Goal: Task Accomplishment & Management: Use online tool/utility

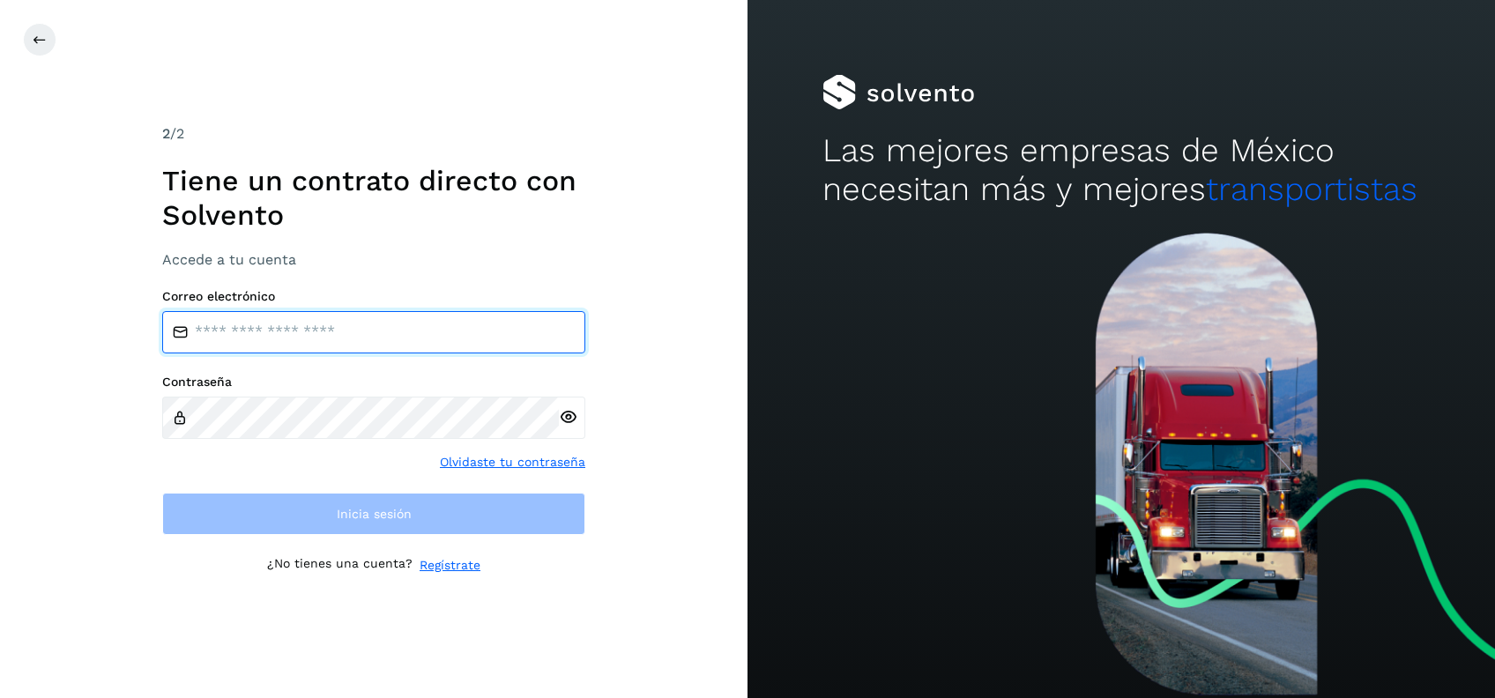
type input "**********"
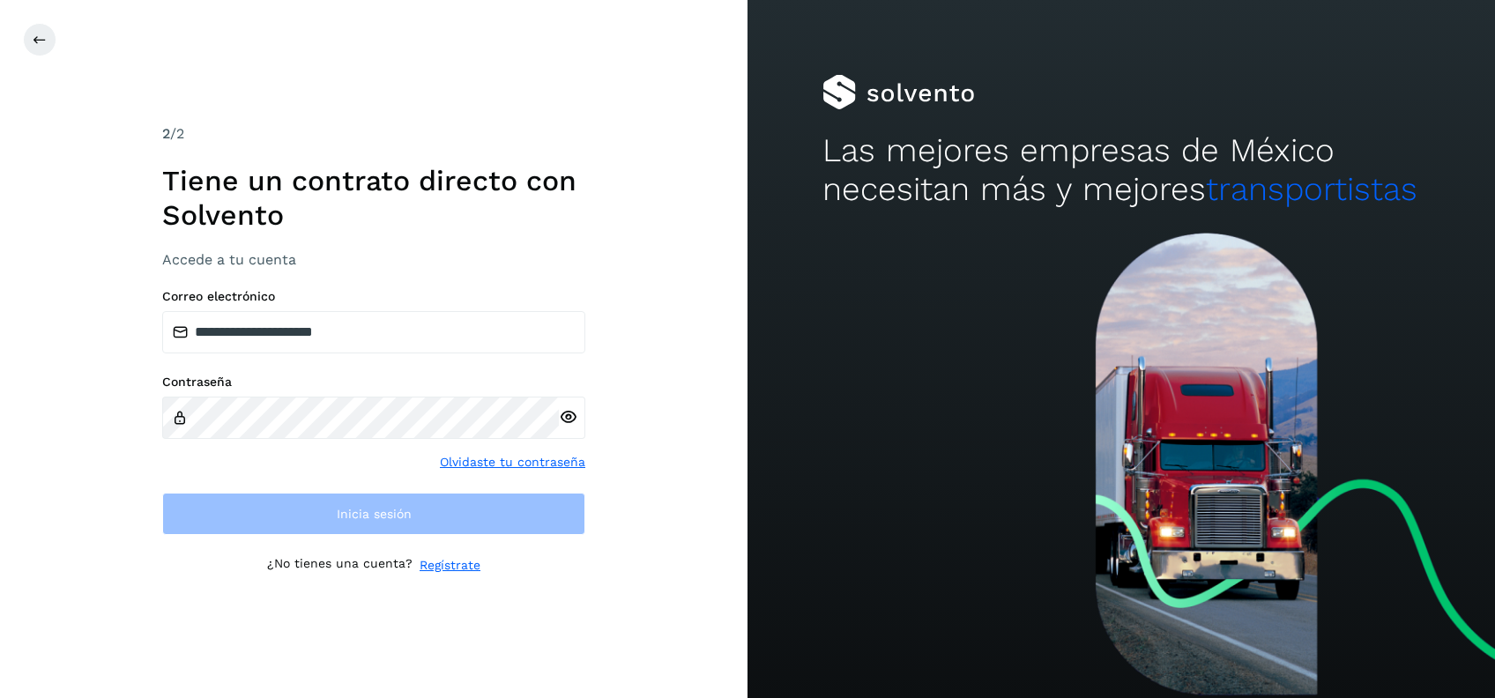
click at [310, 539] on div "**********" at bounding box center [373, 348] width 423 height 450
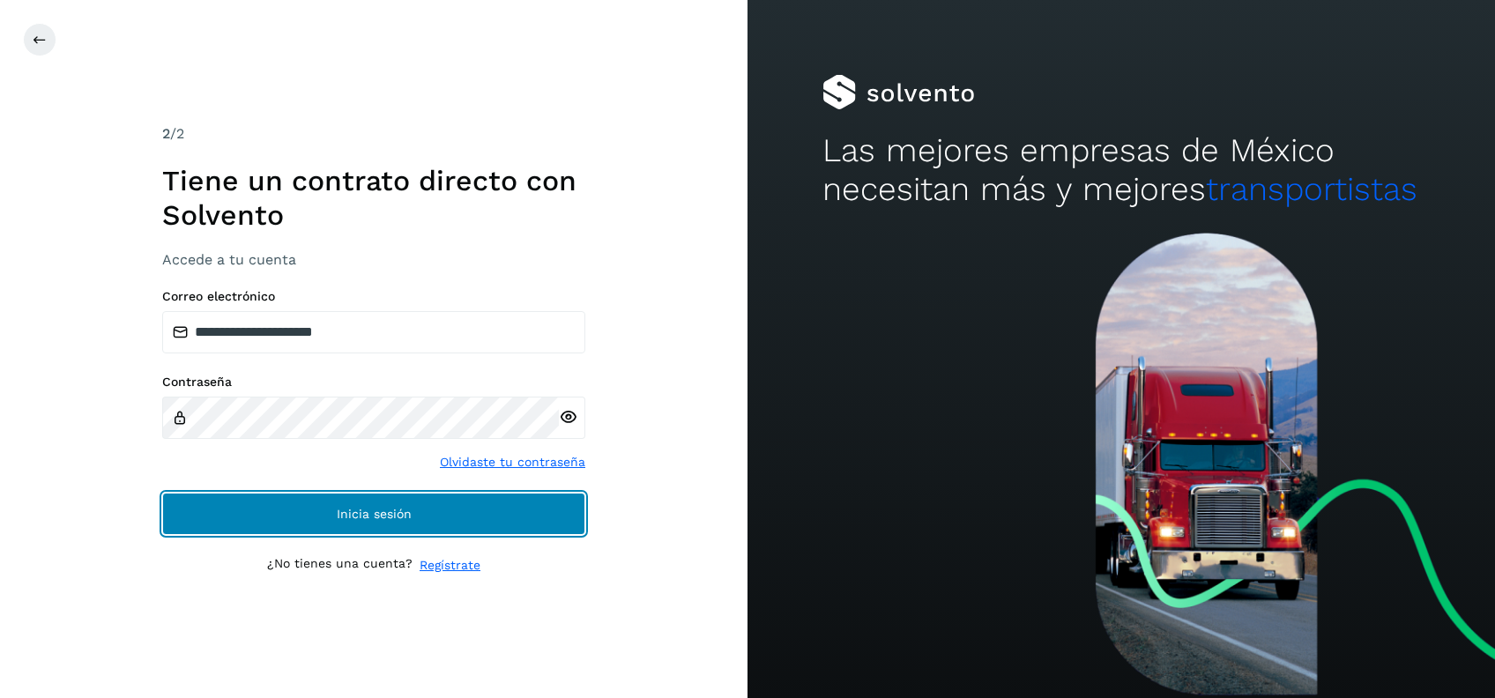
click at [282, 516] on button "Inicia sesión" at bounding box center [373, 514] width 423 height 42
click at [405, 508] on span "Inicia sesión" at bounding box center [374, 514] width 75 height 12
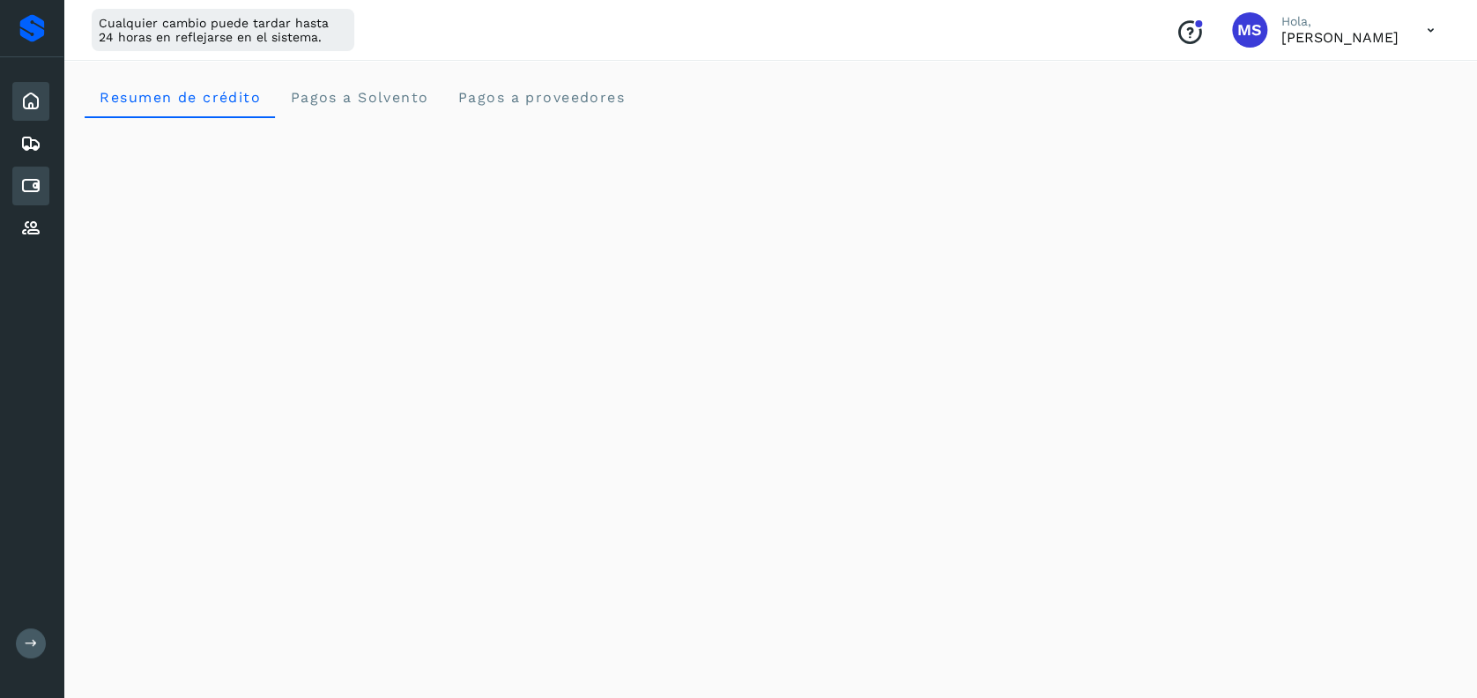
click at [20, 175] on icon at bounding box center [30, 185] width 21 height 21
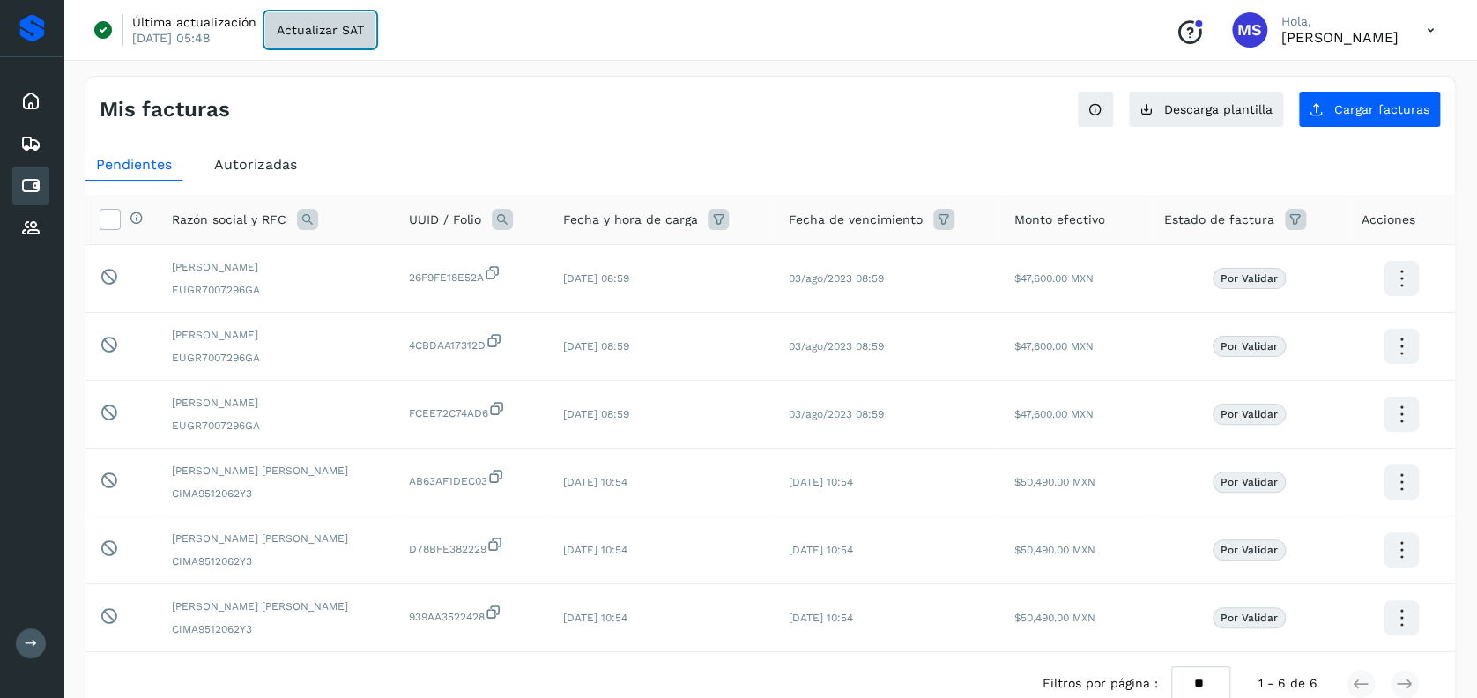
click at [332, 42] on button "Actualizar SAT" at bounding box center [320, 29] width 110 height 35
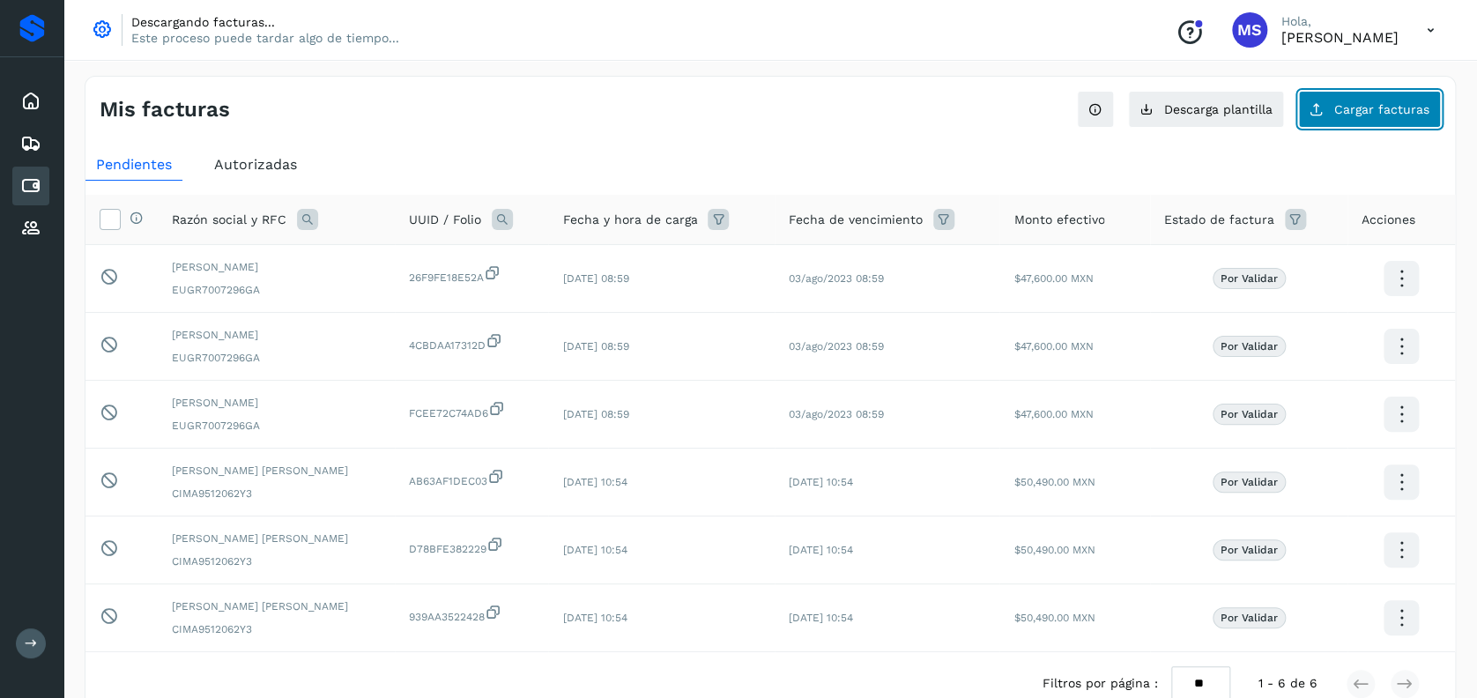
click at [1390, 103] on span "Cargar facturas" at bounding box center [1382, 109] width 95 height 12
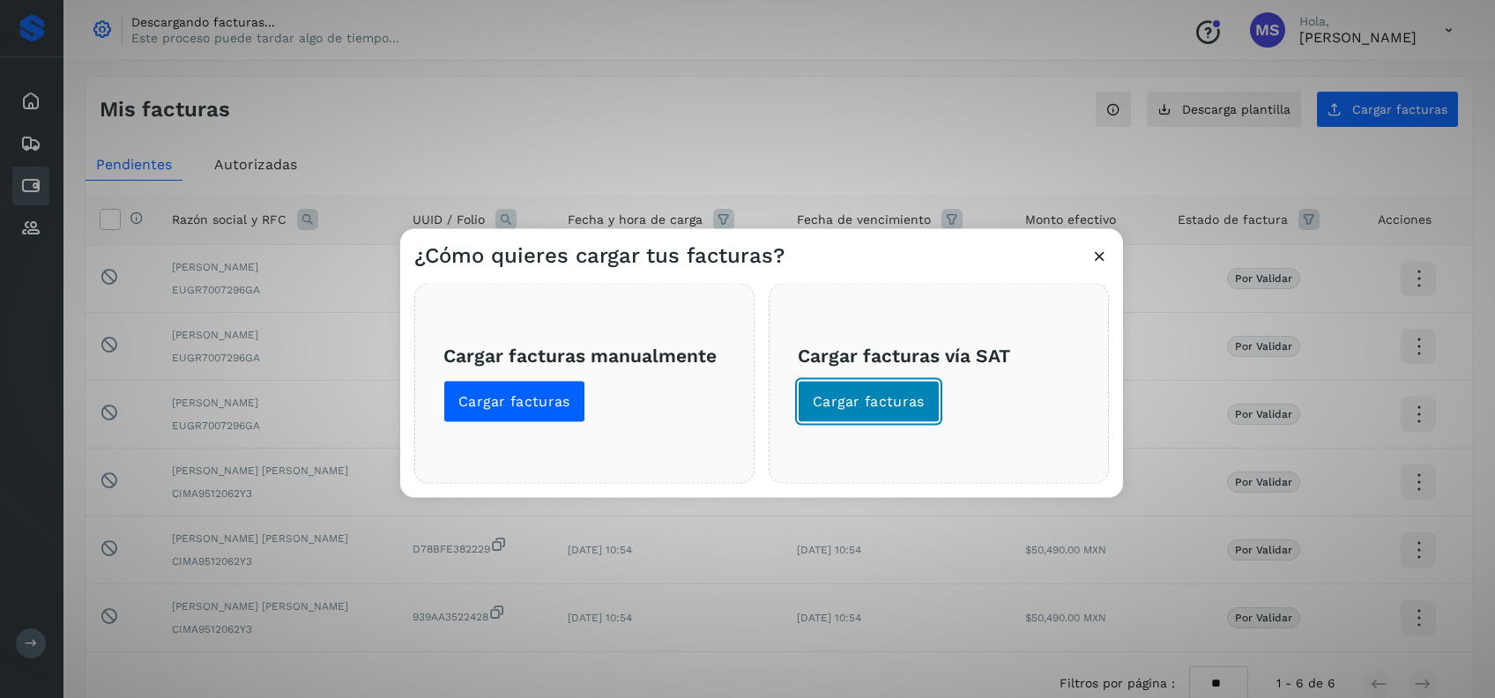
click at [858, 405] on span "Cargar facturas" at bounding box center [869, 401] width 112 height 19
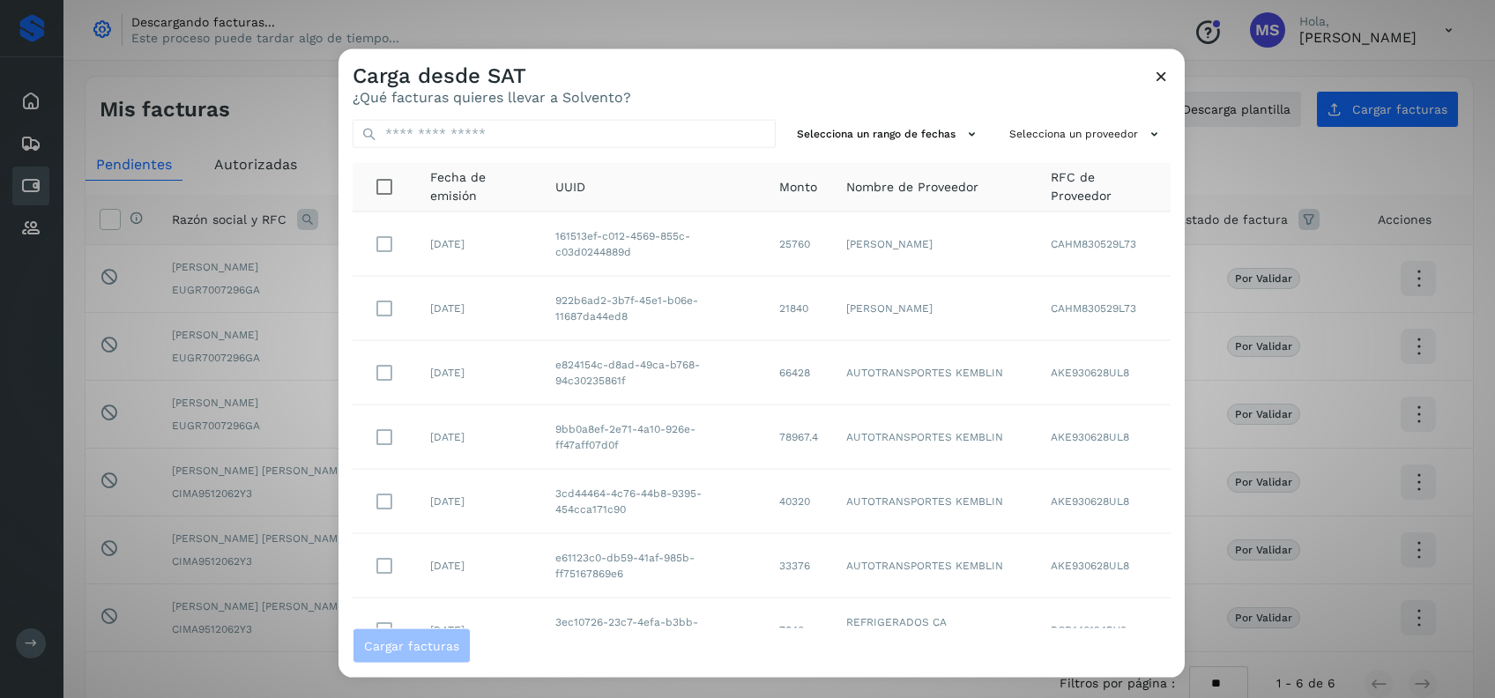
click at [1156, 78] on icon at bounding box center [1161, 76] width 19 height 19
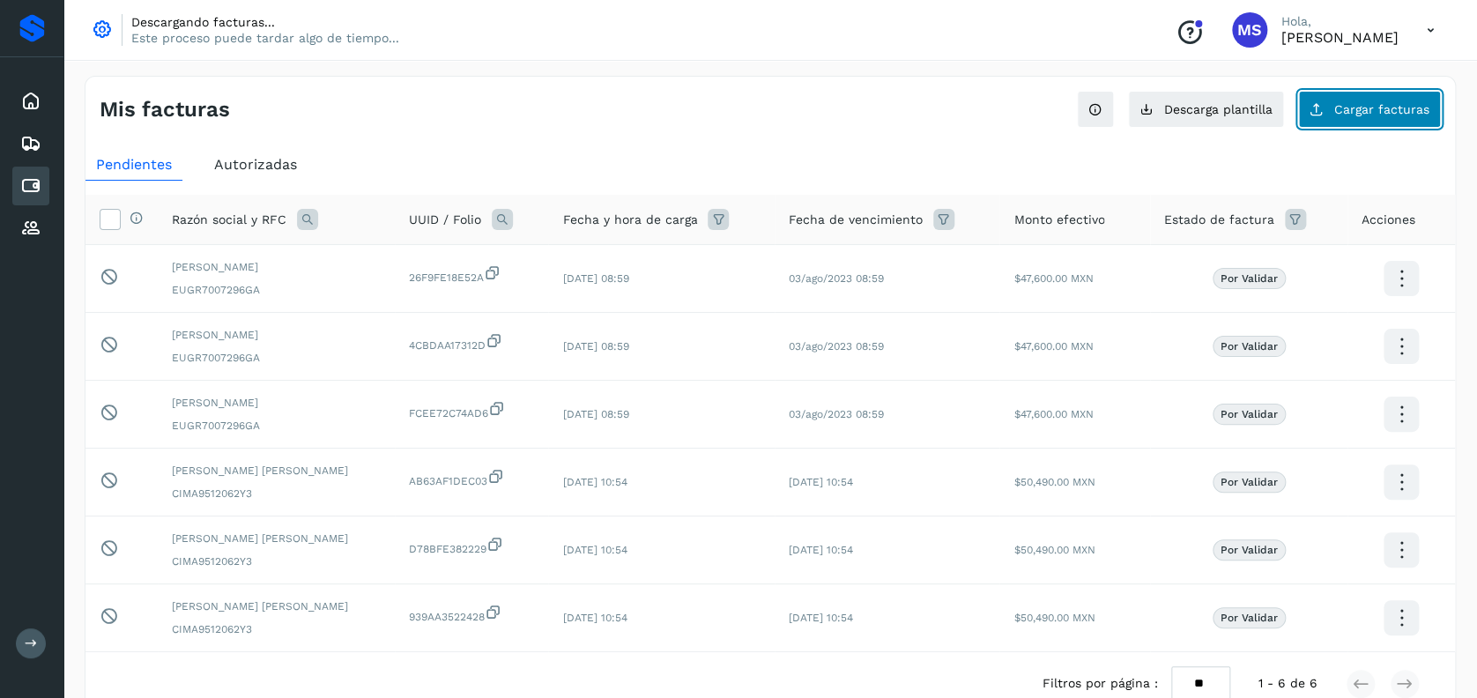
click at [1382, 93] on button "Cargar facturas" at bounding box center [1369, 109] width 143 height 37
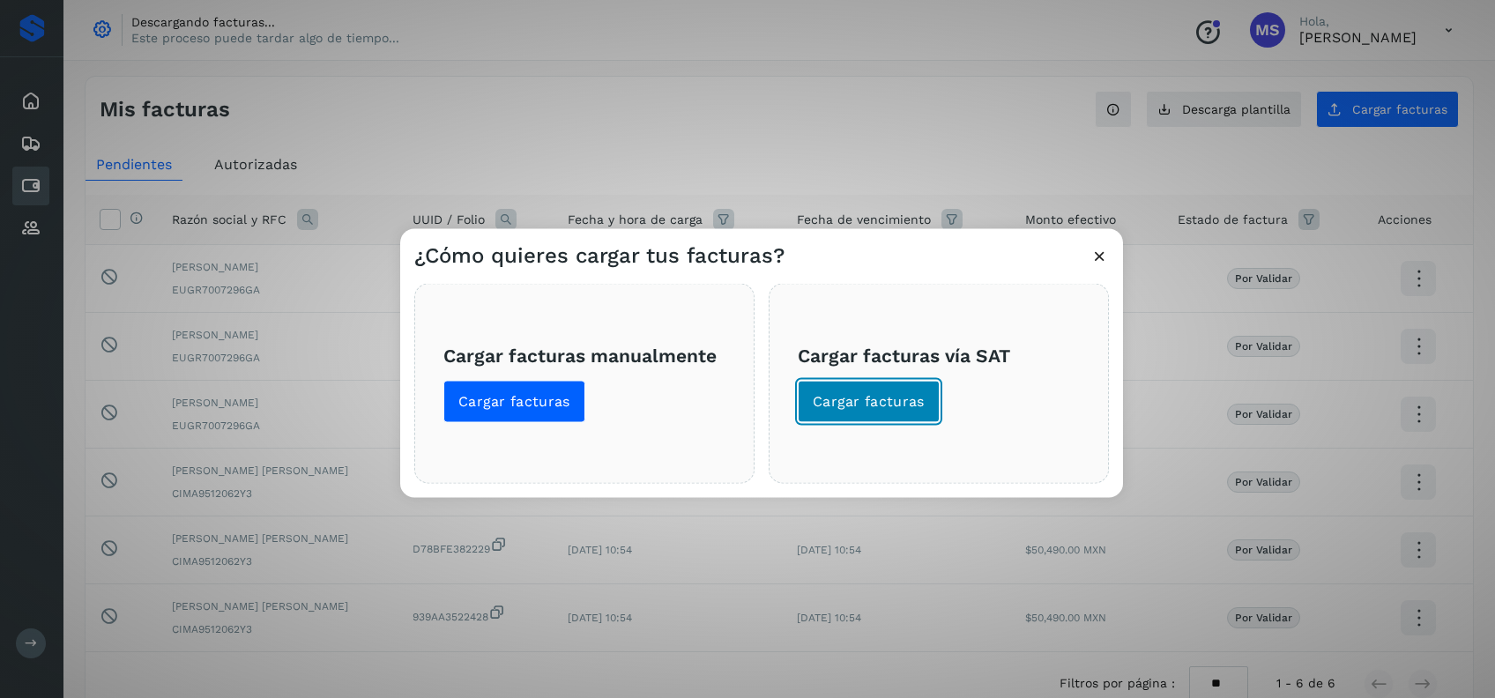
click at [897, 412] on button "Cargar facturas" at bounding box center [869, 402] width 142 height 42
